Goal: Entertainment & Leisure: Browse casually

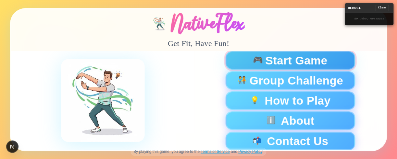
click at [291, 62] on span "Start Game" at bounding box center [296, 60] width 62 height 11
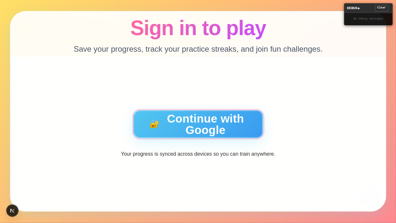
click at [185, 125] on button "🔐 Continue with Google" at bounding box center [198, 124] width 130 height 28
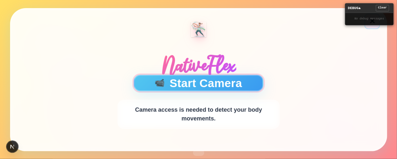
click at [200, 87] on button "📹 Start Camera" at bounding box center [199, 83] width 130 height 17
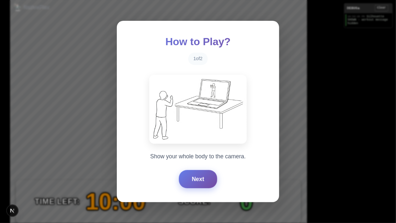
click at [195, 159] on button "Next" at bounding box center [198, 179] width 38 height 18
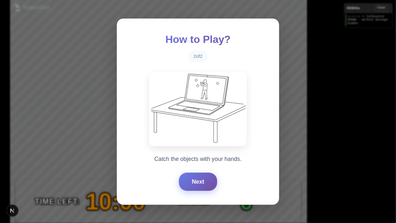
click at [195, 159] on button "Next" at bounding box center [198, 181] width 38 height 18
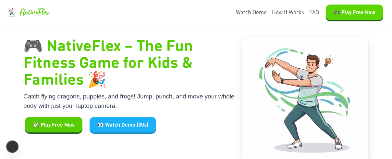
click at [353, 6] on button "🎮 Play Free Now" at bounding box center [354, 13] width 57 height 16
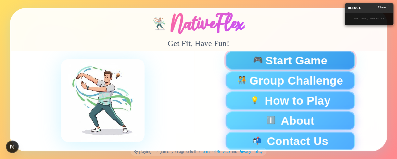
click at [253, 59] on span "🎮" at bounding box center [258, 60] width 11 height 9
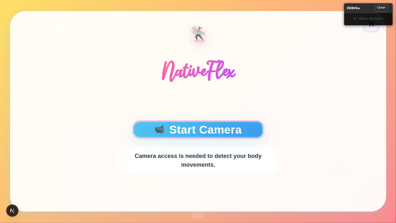
click at [234, 125] on button "📹 Start Camera" at bounding box center [198, 129] width 130 height 17
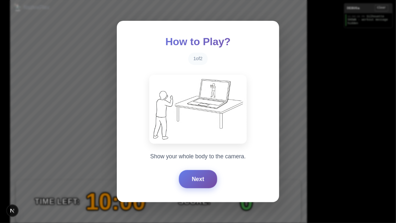
click at [195, 159] on button "Next" at bounding box center [198, 179] width 38 height 18
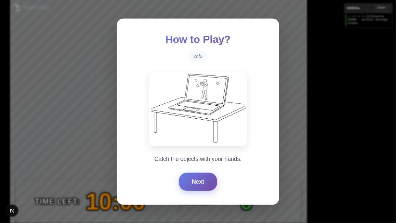
click at [195, 159] on button "Next" at bounding box center [198, 181] width 38 height 18
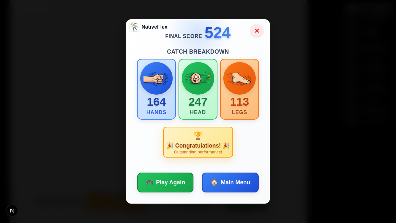
click at [257, 31] on button "✕" at bounding box center [257, 31] width 14 height 14
